Goal: Transaction & Acquisition: Purchase product/service

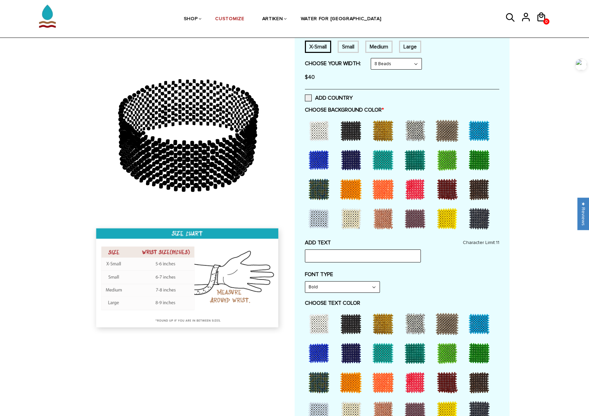
scroll to position [102, 0]
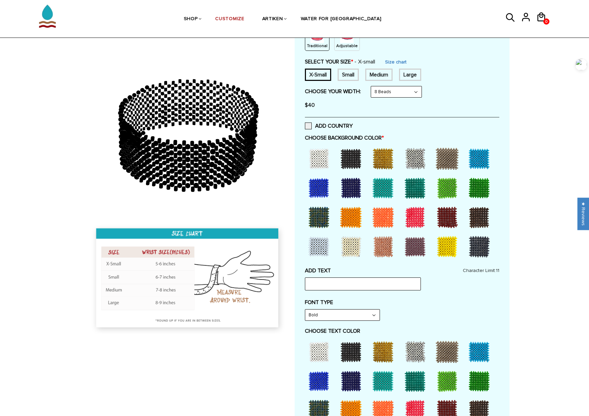
click at [186, 171] on icon at bounding box center [188, 135] width 196 height 171
drag, startPoint x: 189, startPoint y: 162, endPoint x: 261, endPoint y: 153, distance: 73.0
click at [261, 153] on icon at bounding box center [188, 135] width 196 height 171
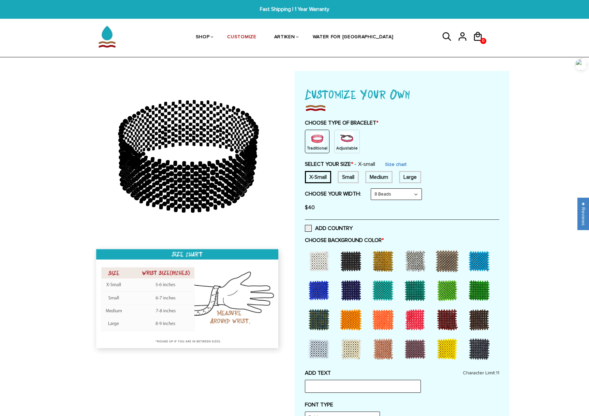
click at [340, 146] on p "Adjustable" at bounding box center [346, 148] width 21 height 6
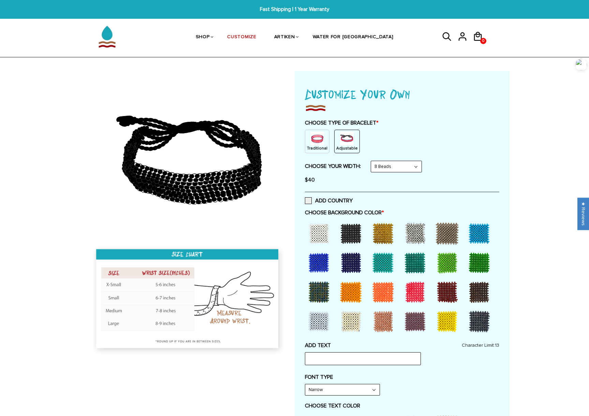
click at [313, 138] on img at bounding box center [318, 139] width 14 height 14
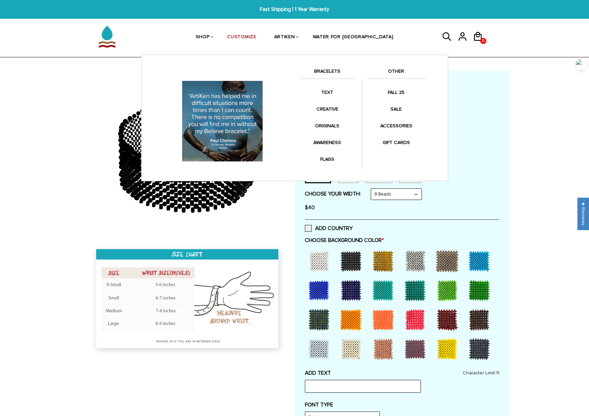
click at [210, 38] on link "SHOP" at bounding box center [203, 37] width 14 height 35
click at [210, 34] on link "SHOP" at bounding box center [203, 37] width 14 height 35
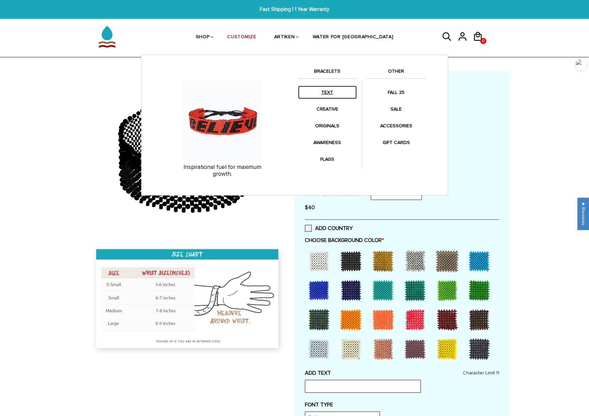
click at [321, 89] on link "TEXT" at bounding box center [327, 92] width 59 height 13
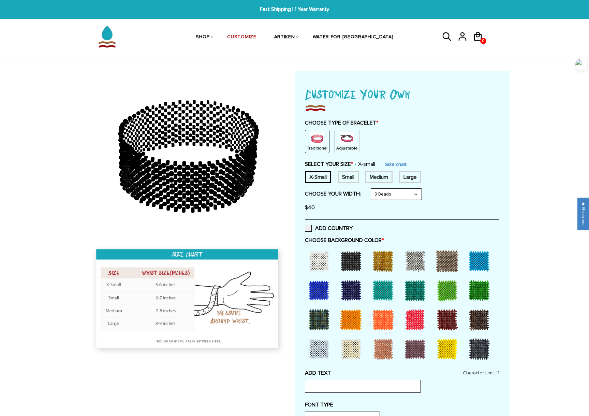
click at [388, 179] on div "Medium" at bounding box center [378, 177] width 27 height 12
click at [417, 195] on select "8 Beads 6 Beads 10 Beads" at bounding box center [396, 194] width 51 height 11
click at [416, 195] on select "8 Beads 6 Beads 10 Beads" at bounding box center [396, 194] width 51 height 11
click at [315, 258] on div at bounding box center [318, 260] width 27 height 27
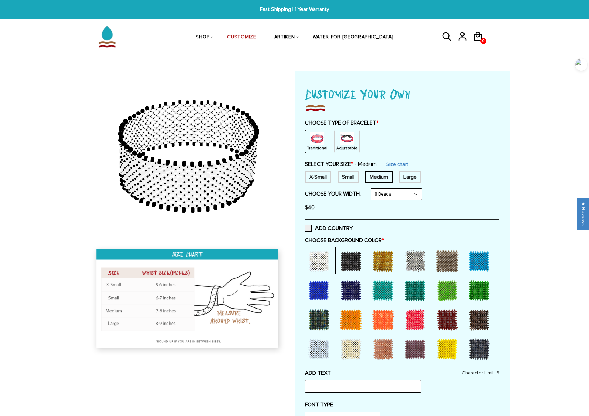
click at [339, 264] on div at bounding box center [350, 260] width 27 height 27
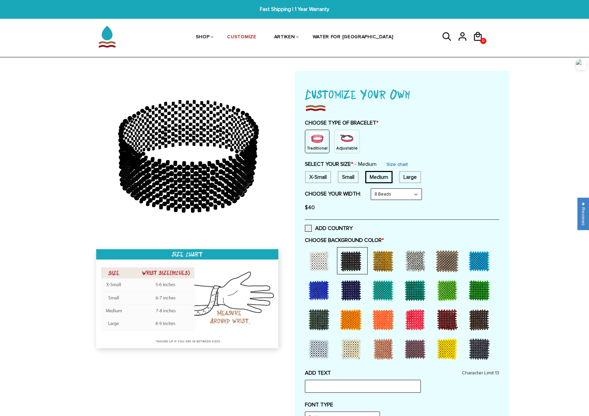
click at [412, 320] on div at bounding box center [415, 319] width 27 height 27
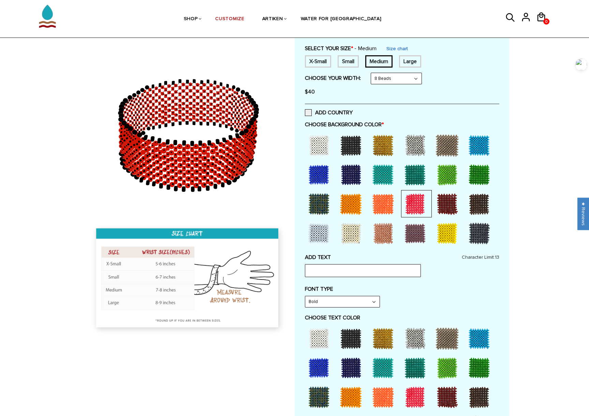
scroll to position [136, 0]
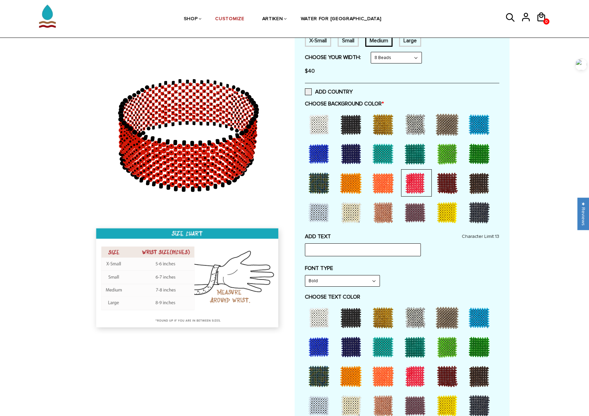
click at [445, 218] on div at bounding box center [447, 212] width 27 height 27
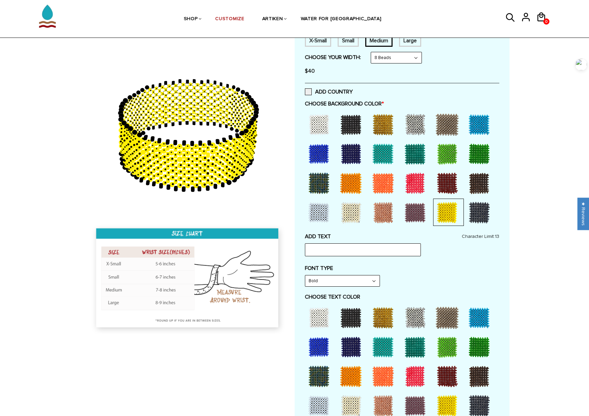
click at [318, 217] on div at bounding box center [318, 212] width 27 height 27
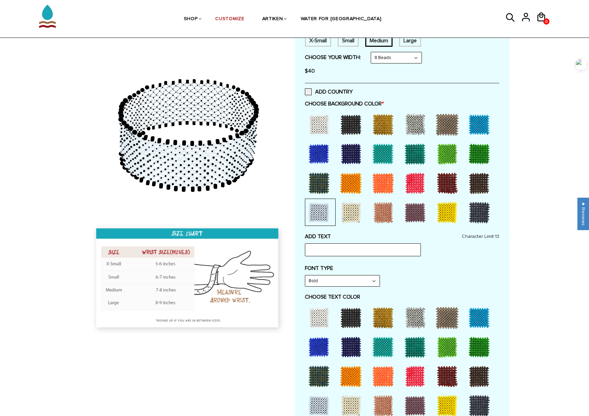
click at [350, 284] on select "Bold" at bounding box center [342, 280] width 74 height 11
drag, startPoint x: 352, startPoint y: 281, endPoint x: 351, endPoint y: 293, distance: 12.7
click at [352, 281] on select "Bold" at bounding box center [342, 280] width 74 height 11
click at [314, 322] on div at bounding box center [318, 317] width 27 height 27
click at [350, 322] on div at bounding box center [350, 317] width 27 height 27
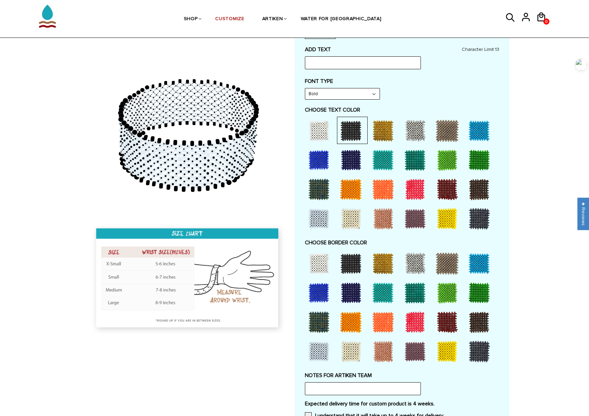
scroll to position [341, 0]
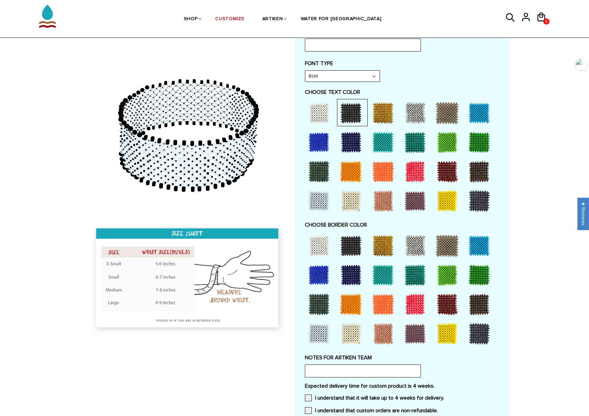
click at [354, 248] on div at bounding box center [350, 245] width 27 height 27
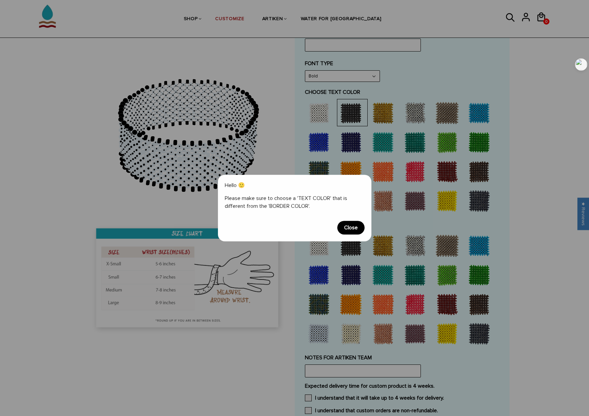
click at [351, 229] on span "Close" at bounding box center [350, 228] width 27 height 14
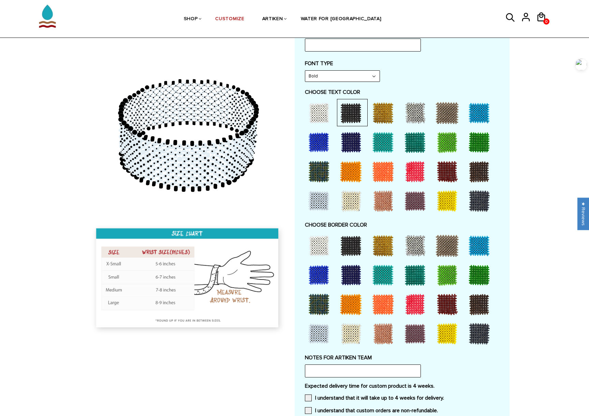
click at [315, 243] on div at bounding box center [318, 245] width 27 height 27
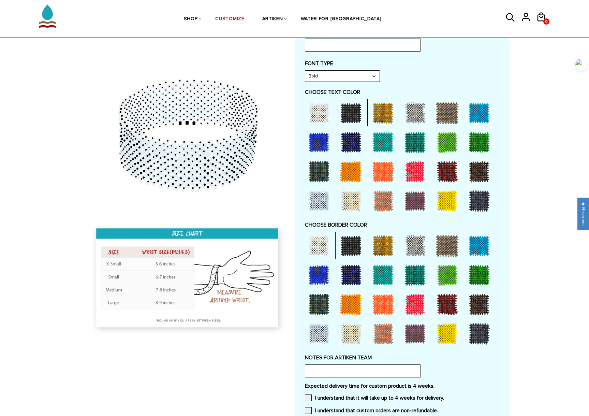
click at [316, 240] on div at bounding box center [318, 245] width 27 height 27
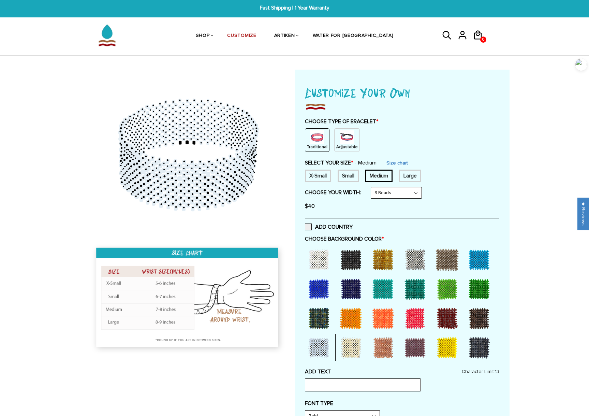
scroll to position [0, 0]
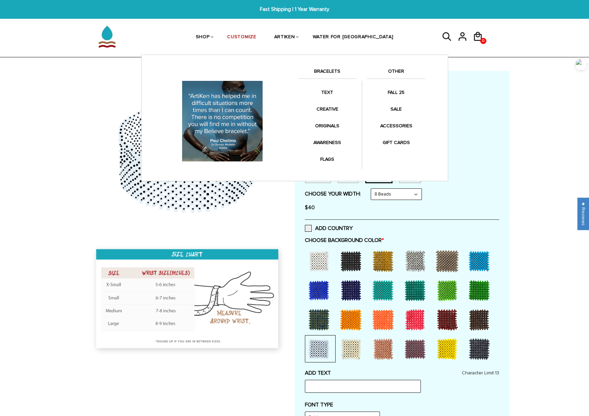
click at [210, 40] on link "SHOP" at bounding box center [203, 37] width 14 height 35
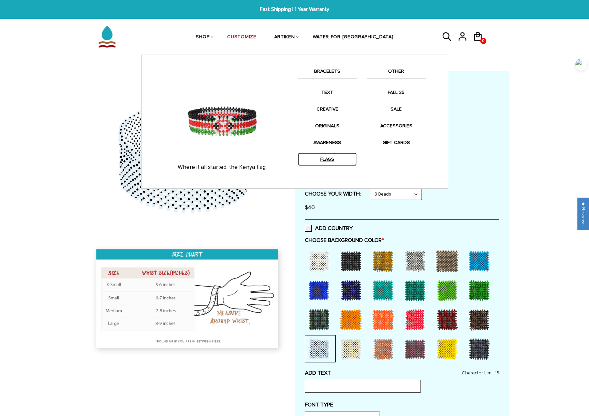
click at [334, 160] on link "FLAGS" at bounding box center [327, 159] width 59 height 13
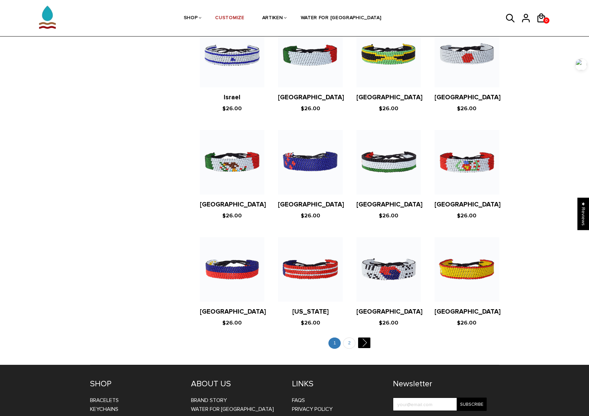
scroll to position [1160, 0]
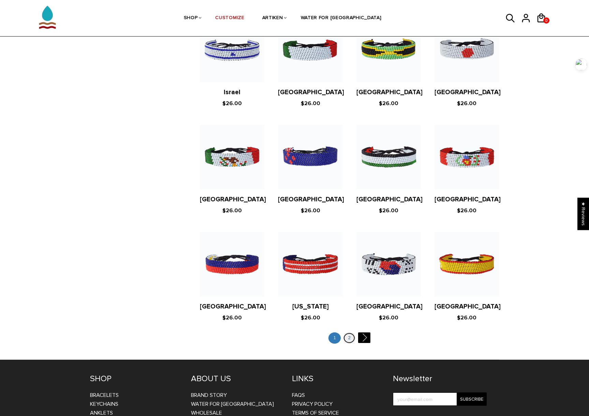
click at [343, 332] on link "2" at bounding box center [349, 337] width 12 height 11
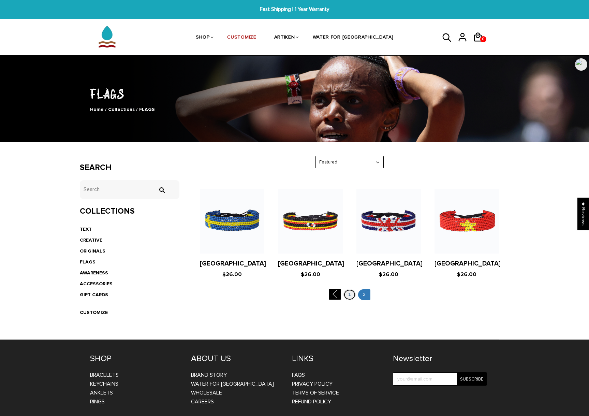
click at [352, 294] on link "1" at bounding box center [350, 294] width 12 height 11
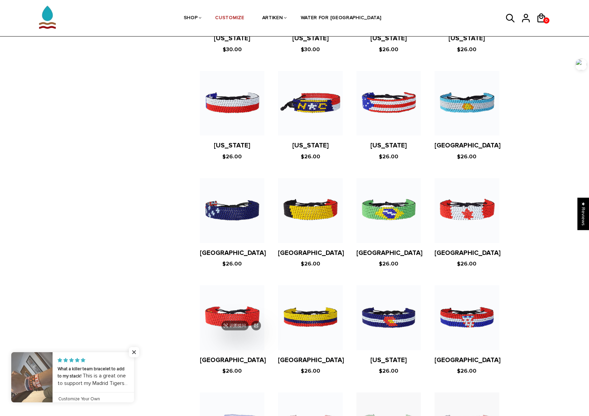
scroll to position [580, 0]
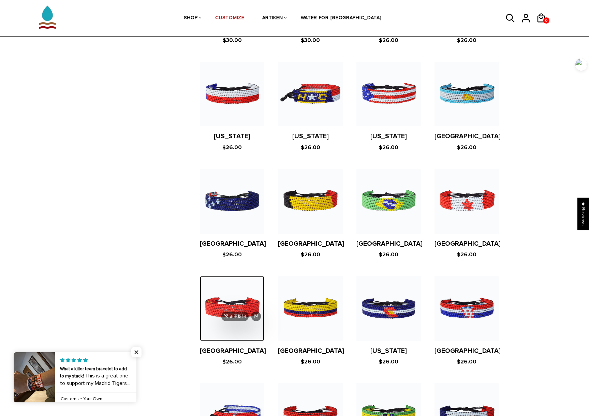
click at [234, 294] on img at bounding box center [232, 308] width 64 height 64
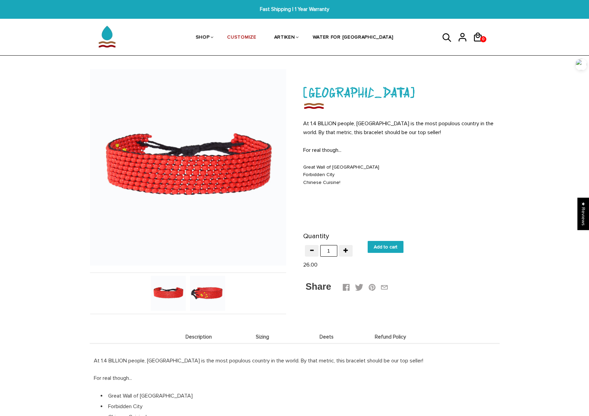
click at [202, 297] on img at bounding box center [207, 293] width 35 height 35
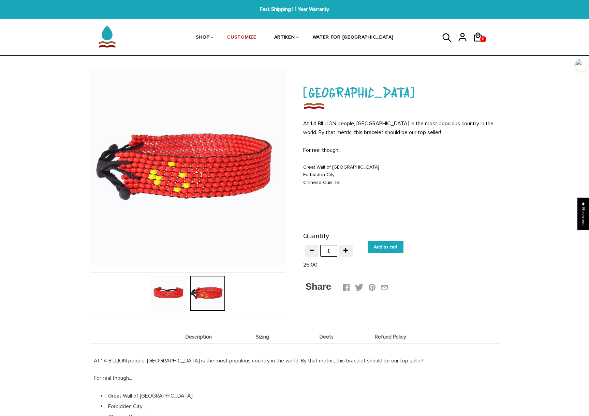
click at [500, 181] on div "[GEOGRAPHIC_DATA] At 1.4 BILLION people, [GEOGRAPHIC_DATA] is the most populous…" at bounding box center [402, 188] width 215 height 239
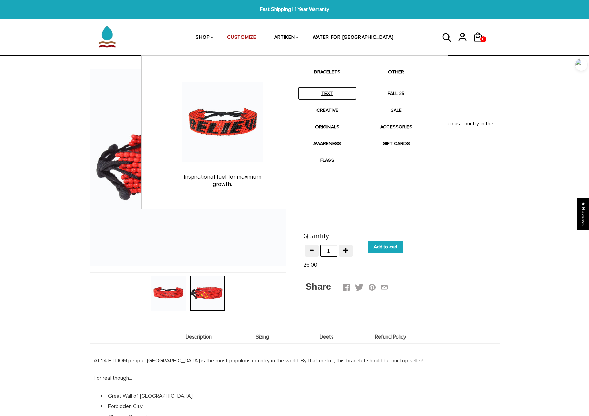
click at [324, 96] on link "TEXT" at bounding box center [327, 93] width 59 height 13
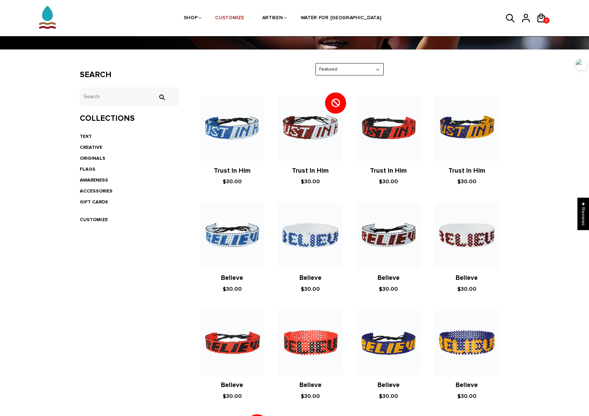
scroll to position [68, 0]
